Goal: Complete application form

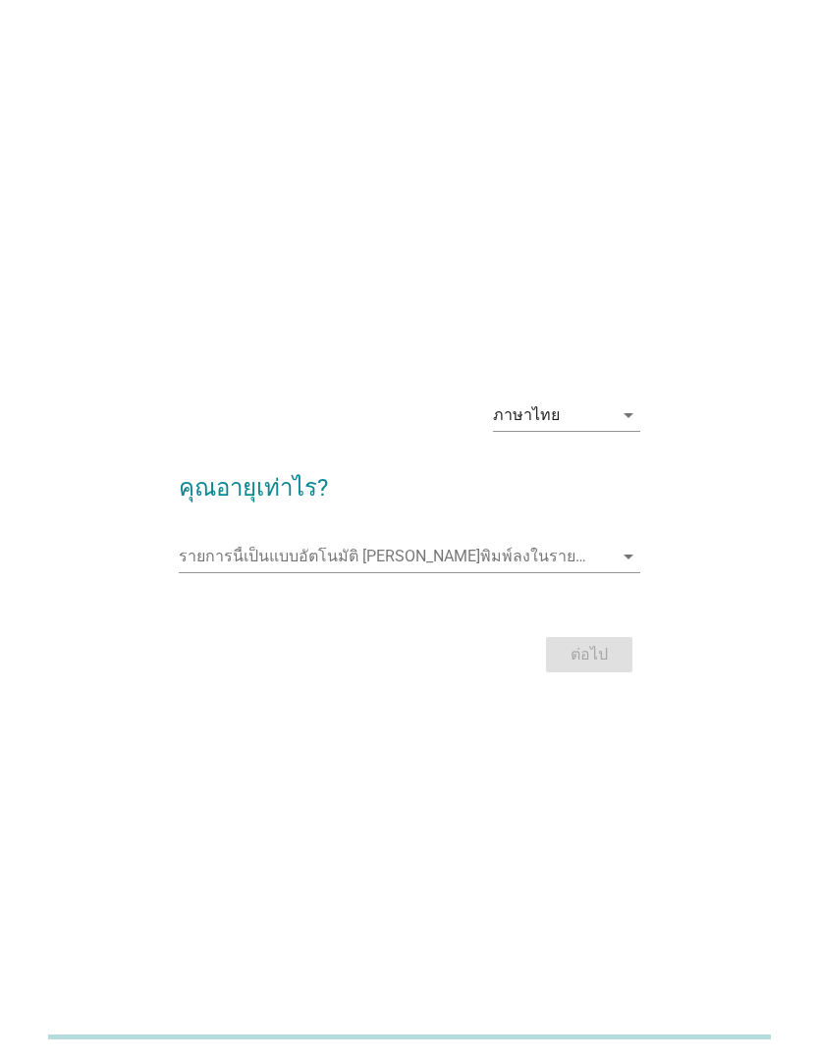
click at [627, 568] on icon "arrow_drop_down" at bounding box center [628, 557] width 24 height 24
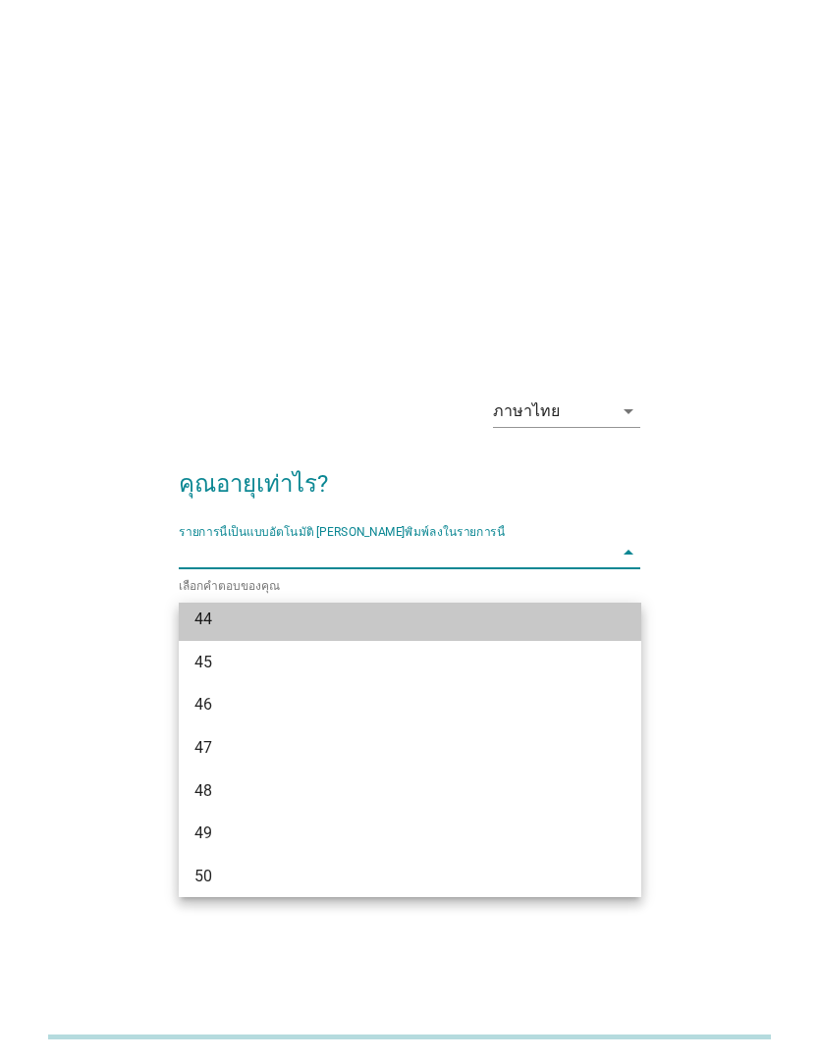
scroll to position [1128, 0]
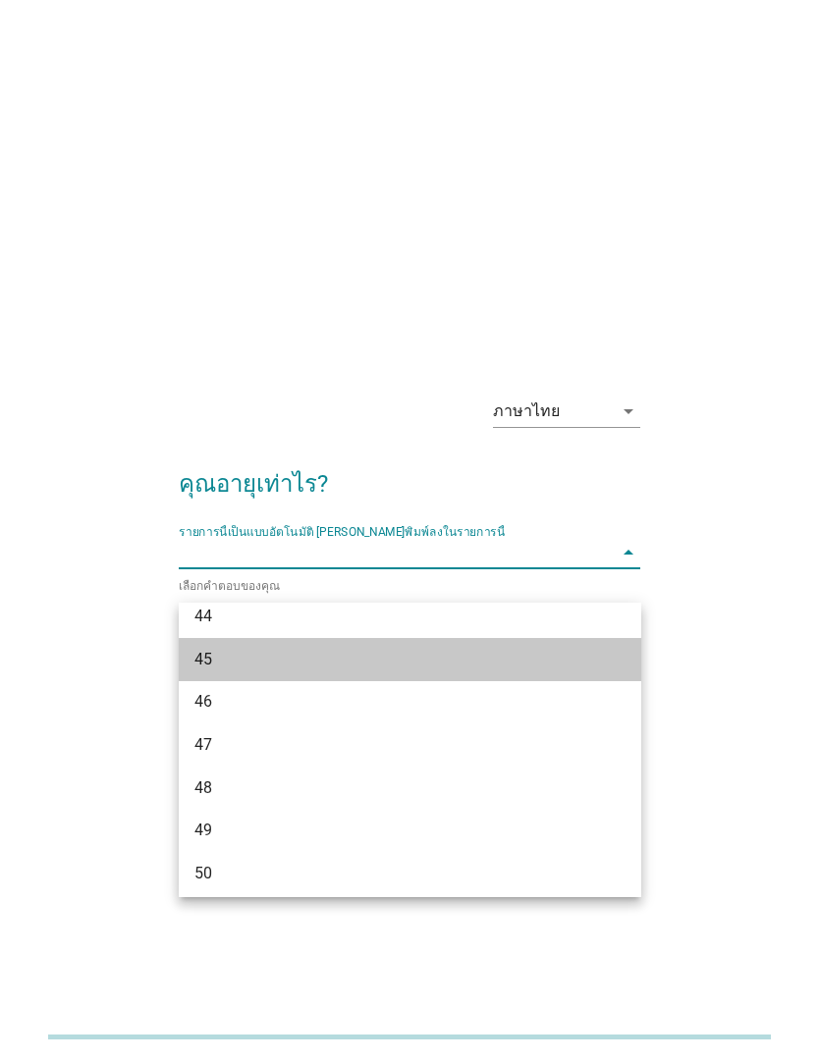
click at [206, 670] on div "45" at bounding box center [391, 660] width 395 height 24
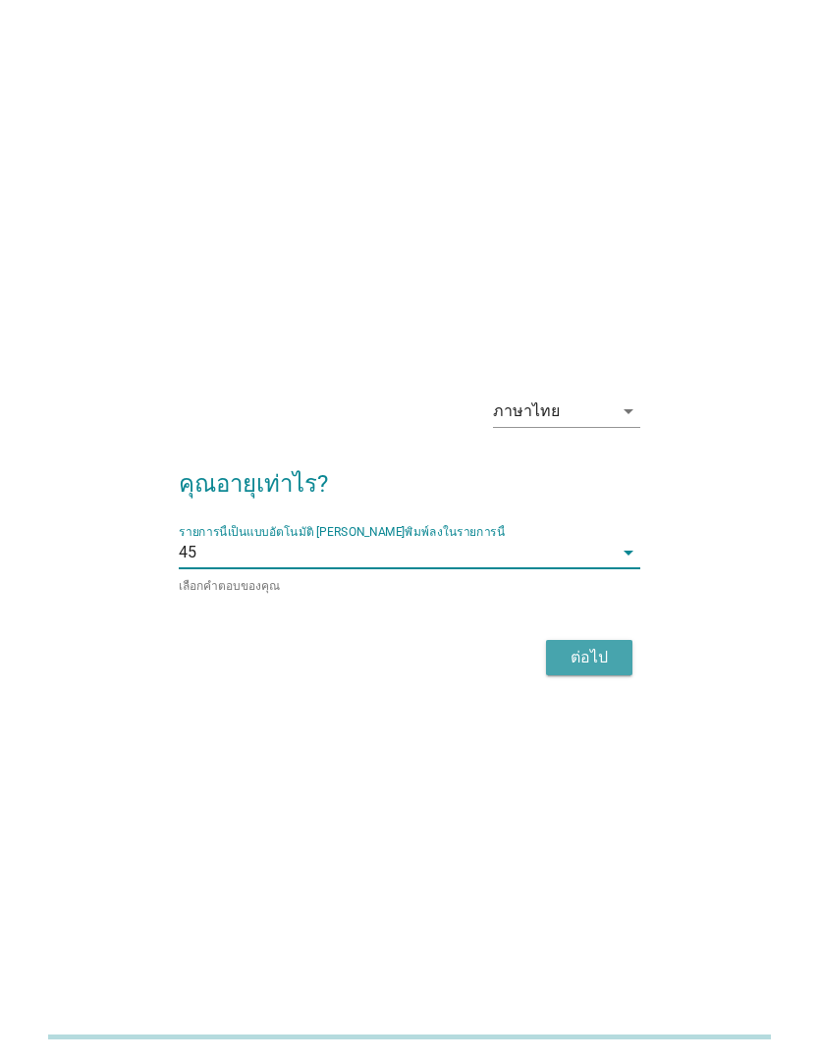
click at [600, 670] on div "ต่อไป" at bounding box center [589, 658] width 55 height 24
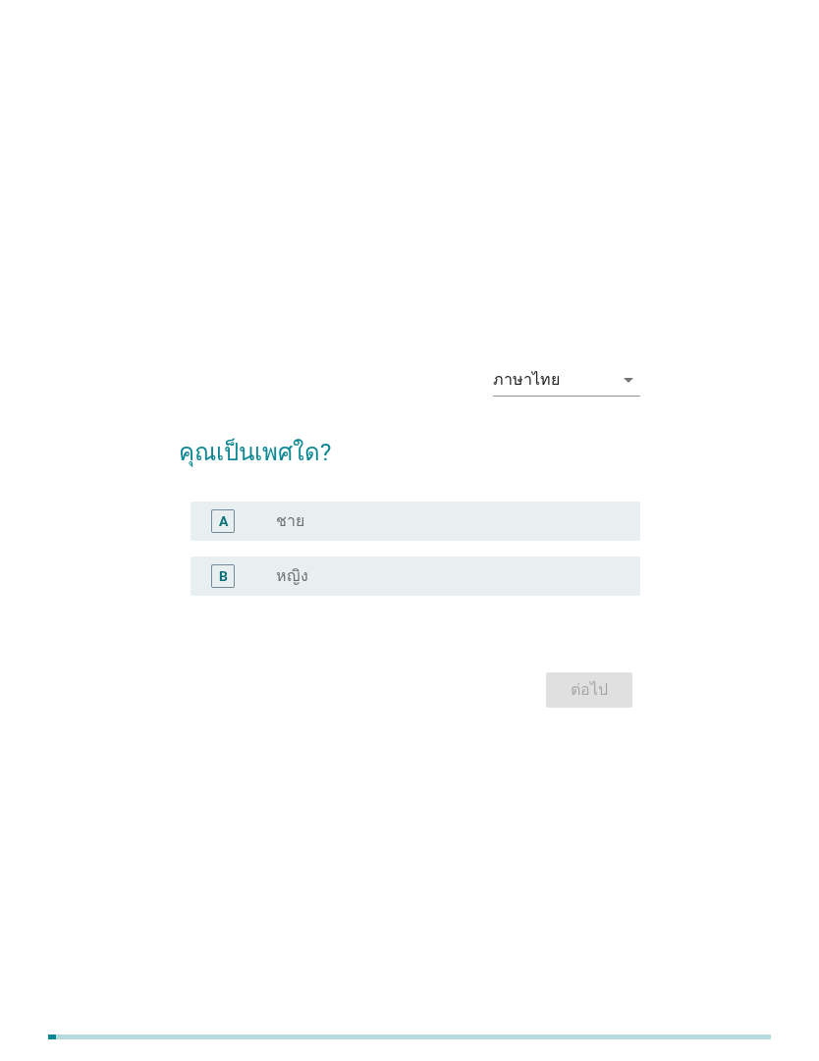
click at [353, 586] on div "radio_button_unchecked หญิง" at bounding box center [443, 576] width 334 height 20
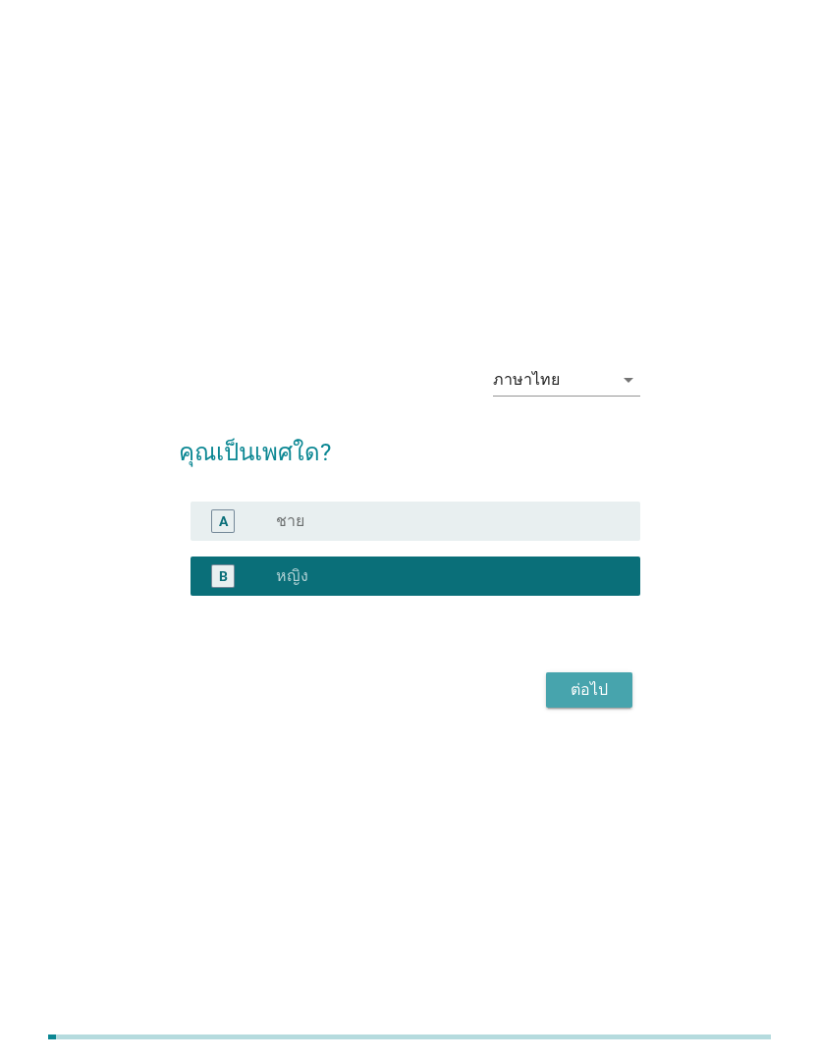
click at [597, 702] on div "ต่อไป" at bounding box center [589, 690] width 55 height 24
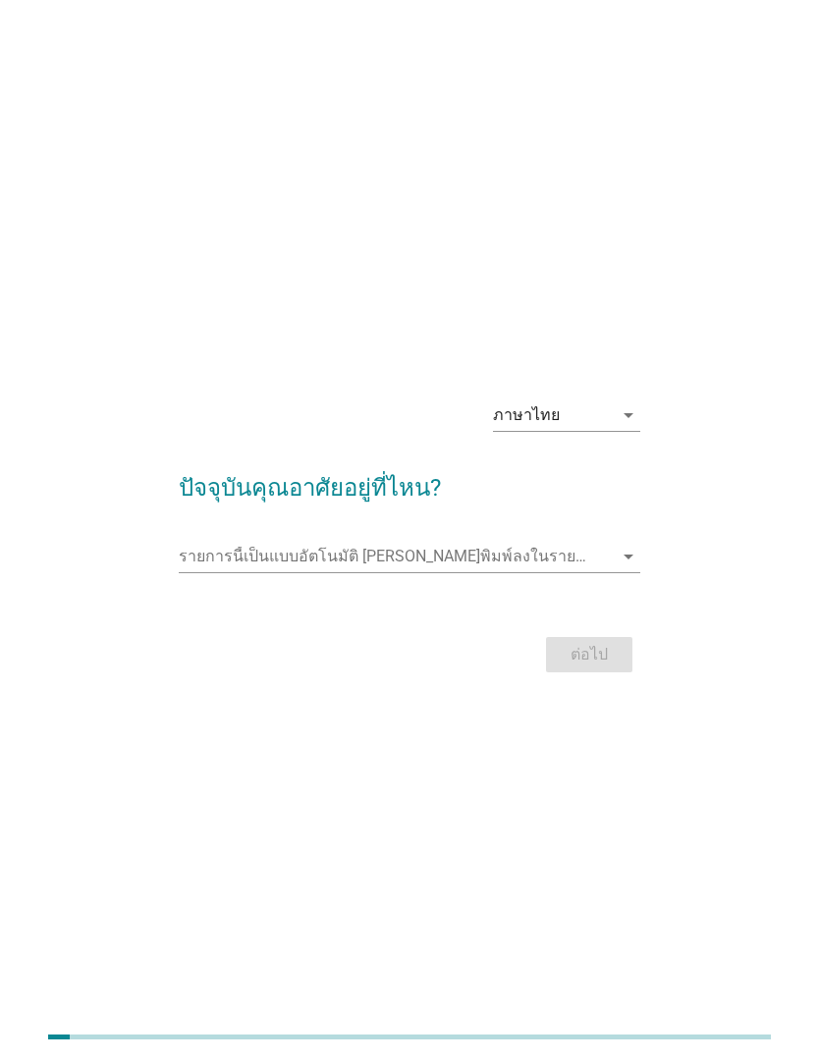
click at [634, 568] on icon "arrow_drop_down" at bounding box center [628, 557] width 24 height 24
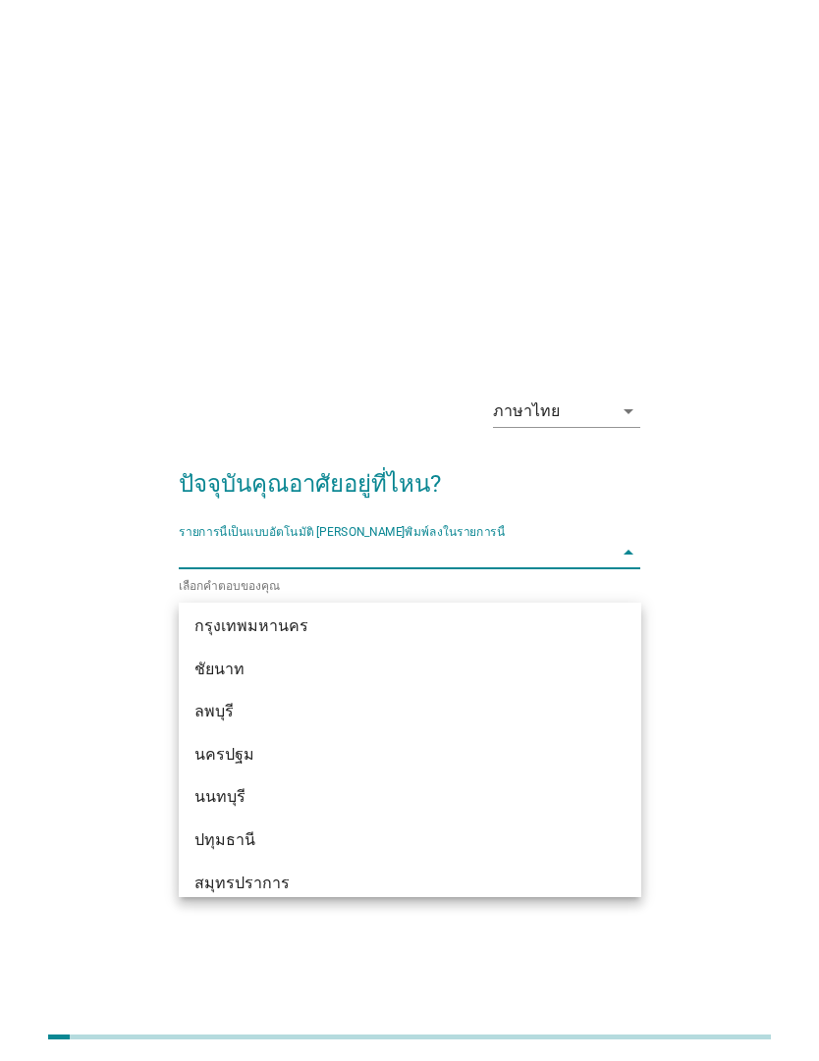
scroll to position [1656, 0]
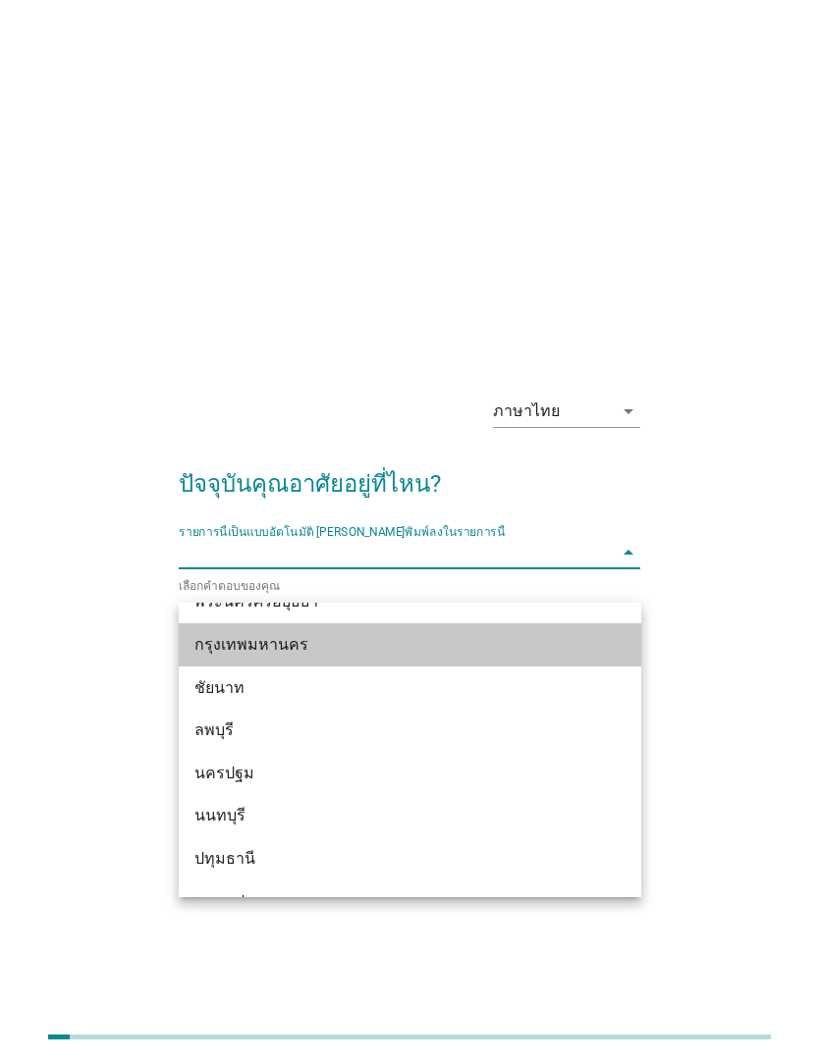
click at [294, 653] on div "กรุงเทพมหานคร" at bounding box center [391, 645] width 395 height 24
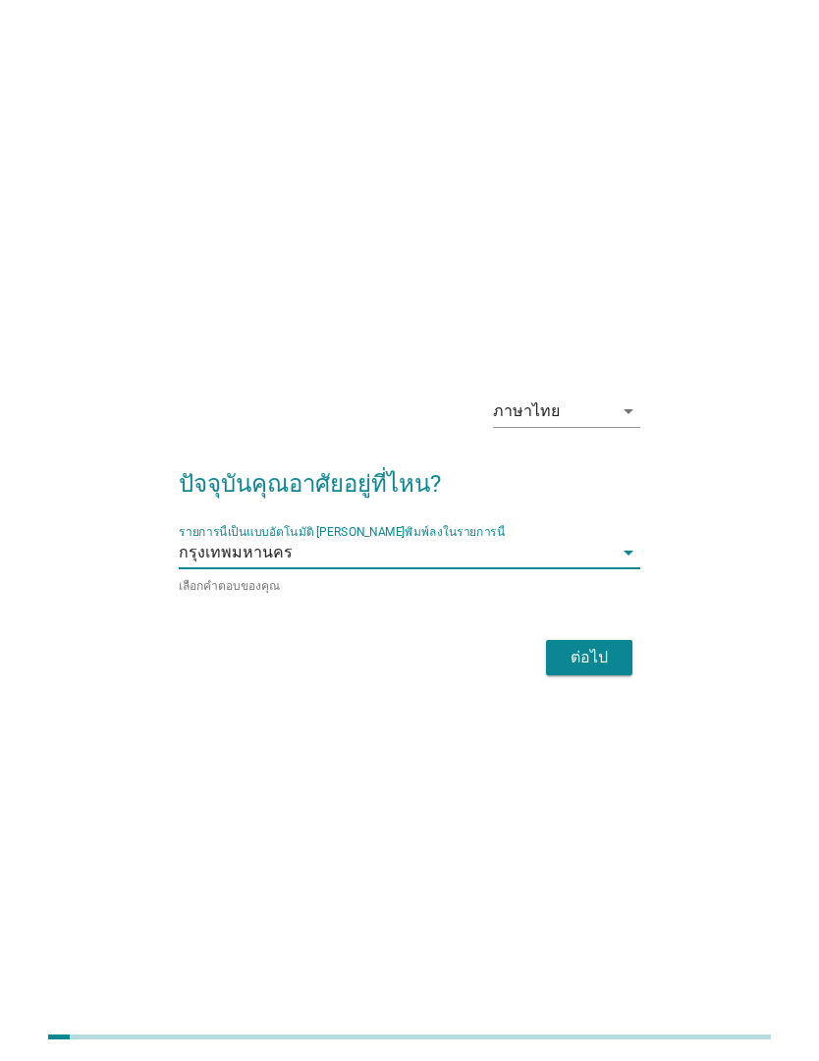
click at [579, 670] on div "ต่อไป" at bounding box center [589, 658] width 55 height 24
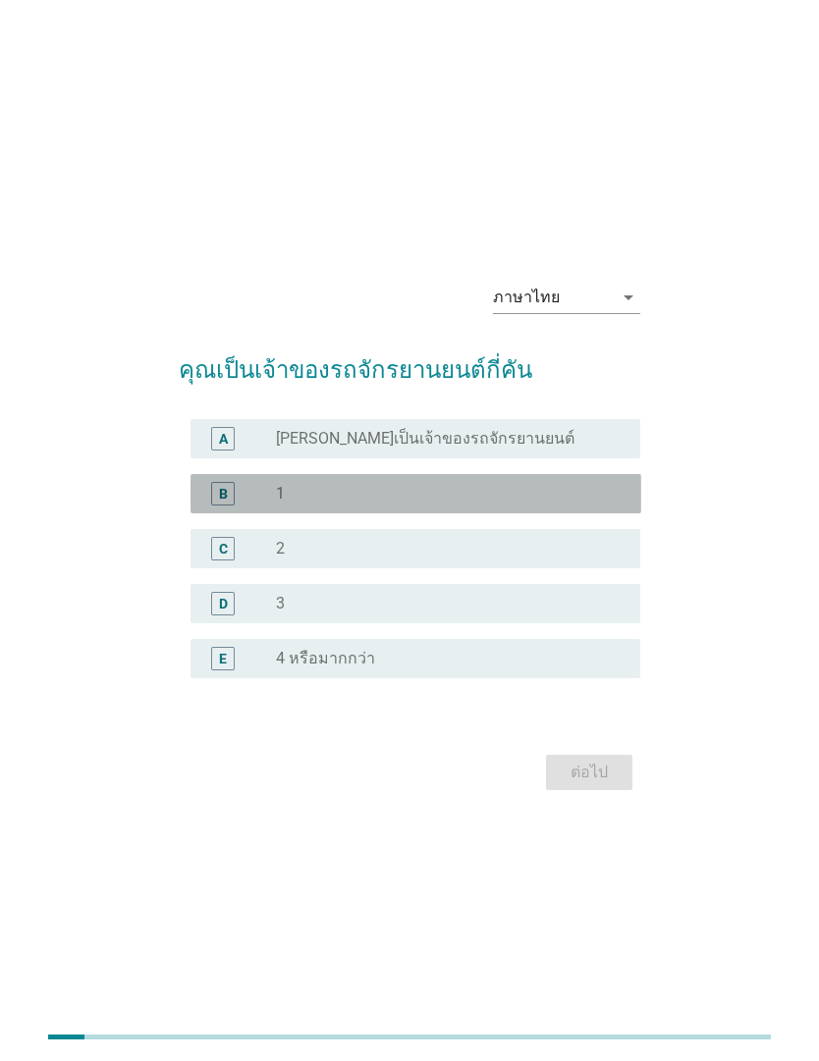
click at [443, 504] on div "radio_button_unchecked 1" at bounding box center [443, 494] width 334 height 20
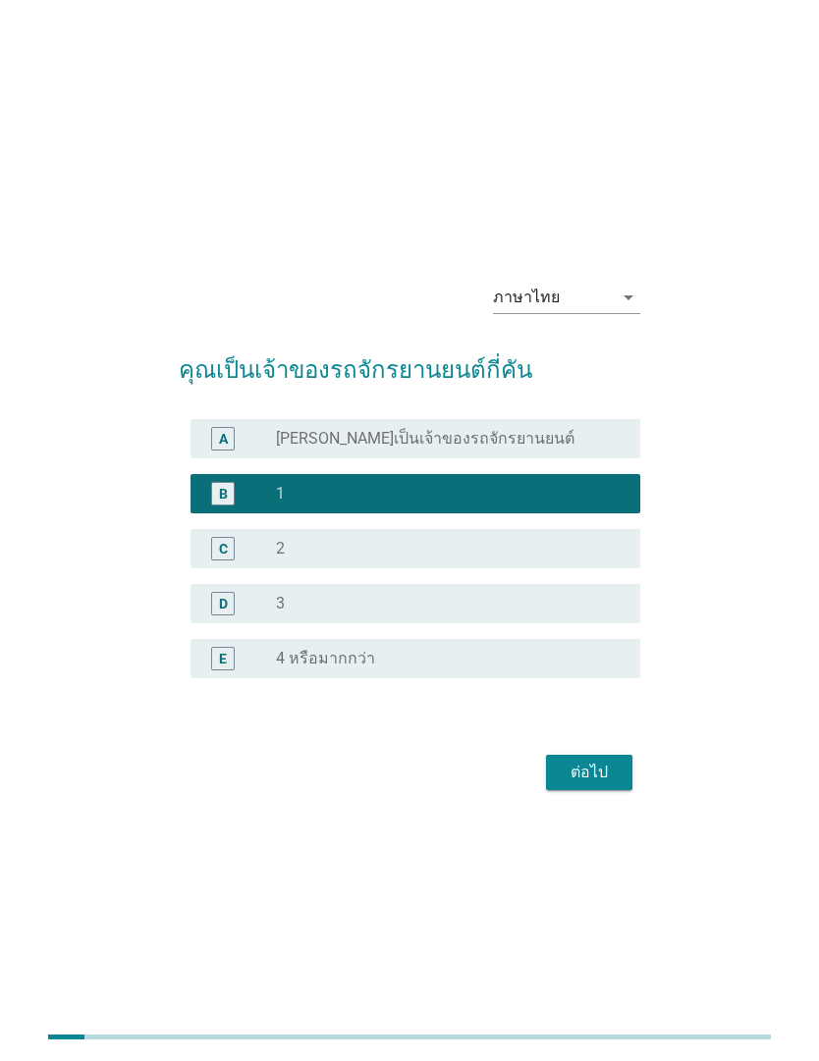
click at [595, 784] on div "ต่อไป" at bounding box center [589, 773] width 55 height 24
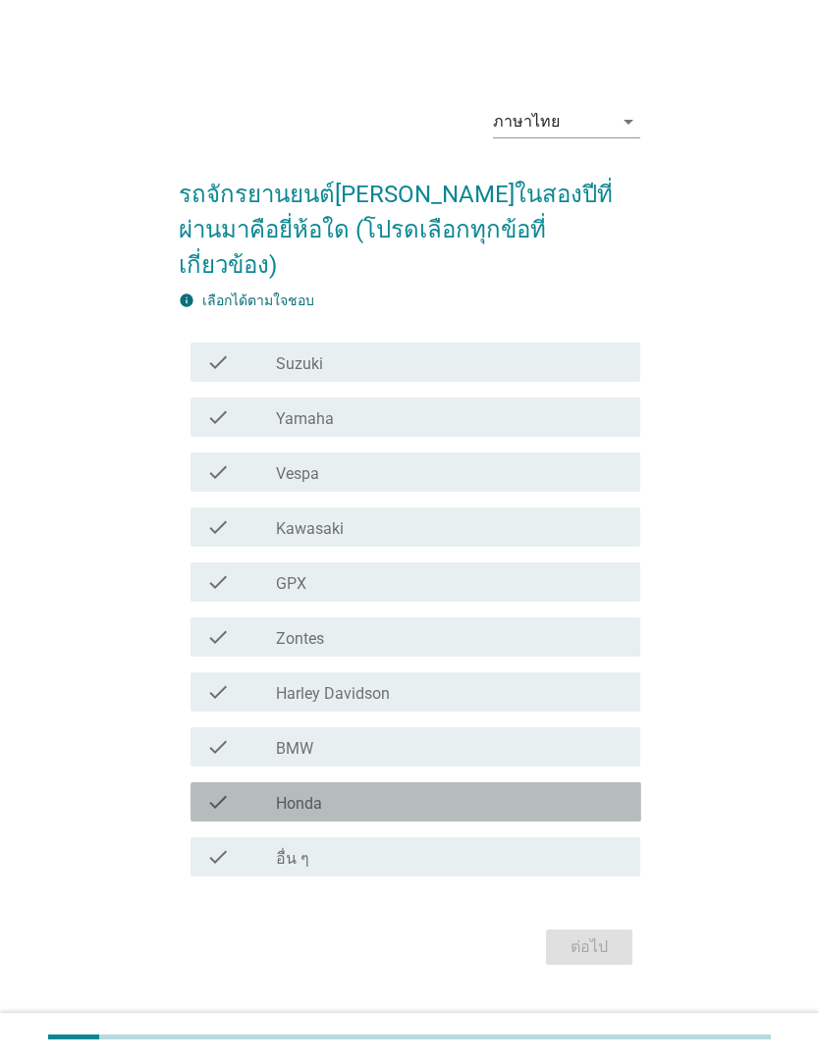
click at [436, 814] on div "check_box_outline_blank Honda" at bounding box center [450, 802] width 349 height 24
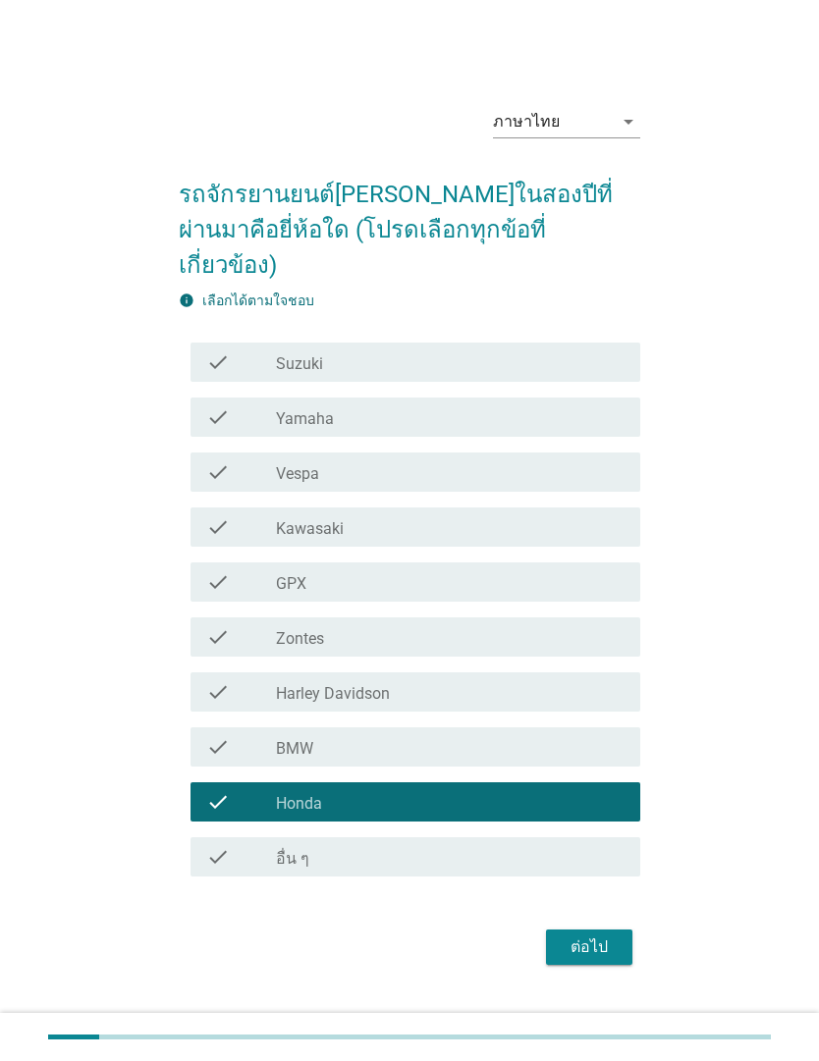
click at [595, 959] on div "ต่อไป" at bounding box center [589, 948] width 55 height 24
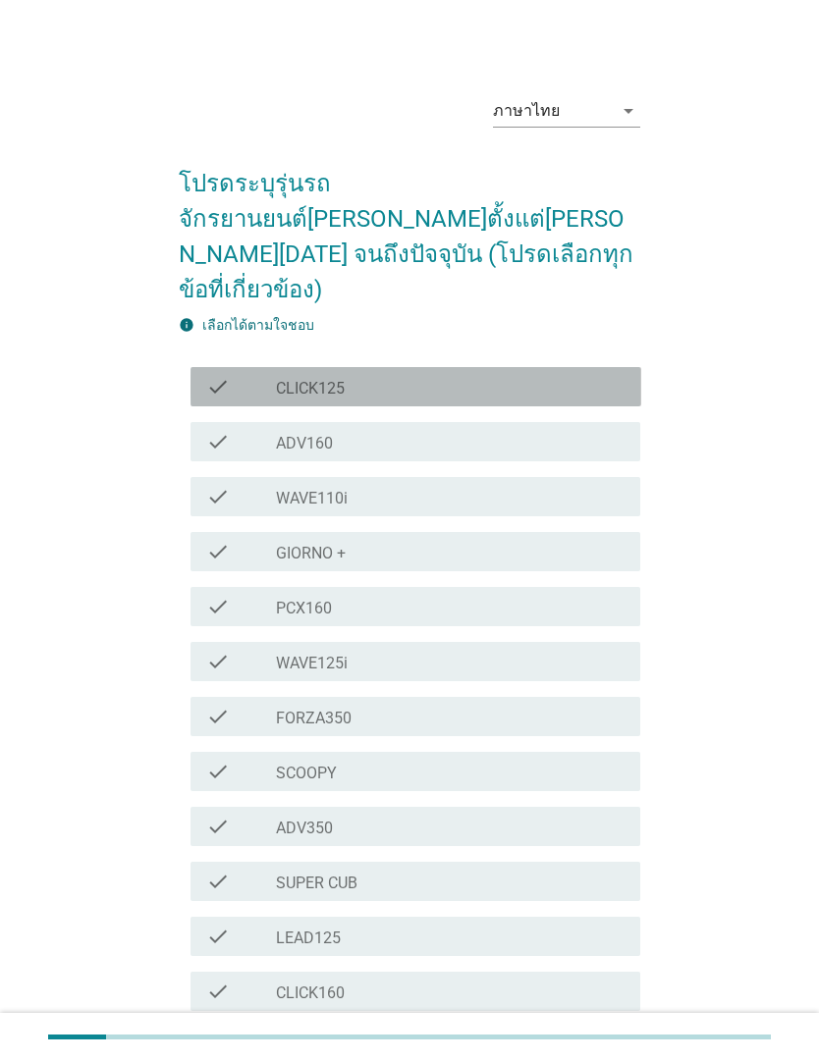
click at [483, 375] on div "check_box_outline_blank CLICK125" at bounding box center [450, 387] width 349 height 24
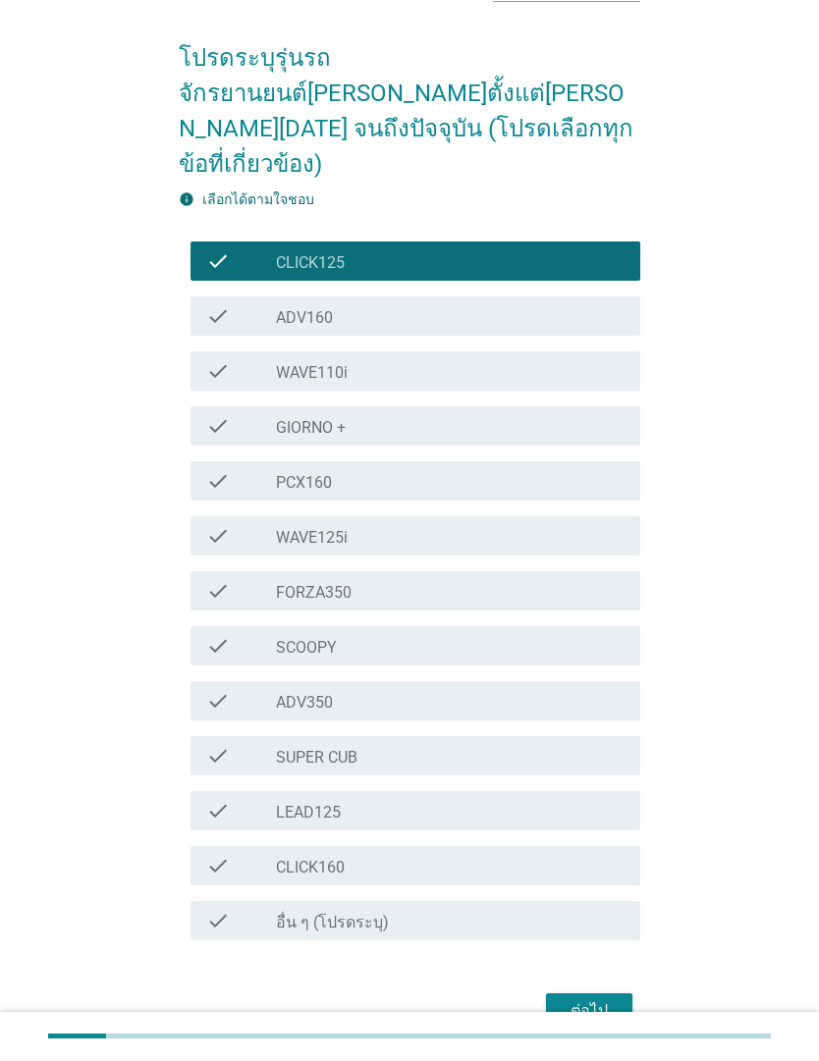
scroll to position [125, 0]
click at [588, 1000] on div "ต่อไป" at bounding box center [589, 1012] width 55 height 24
